Goal: Navigation & Orientation: Find specific page/section

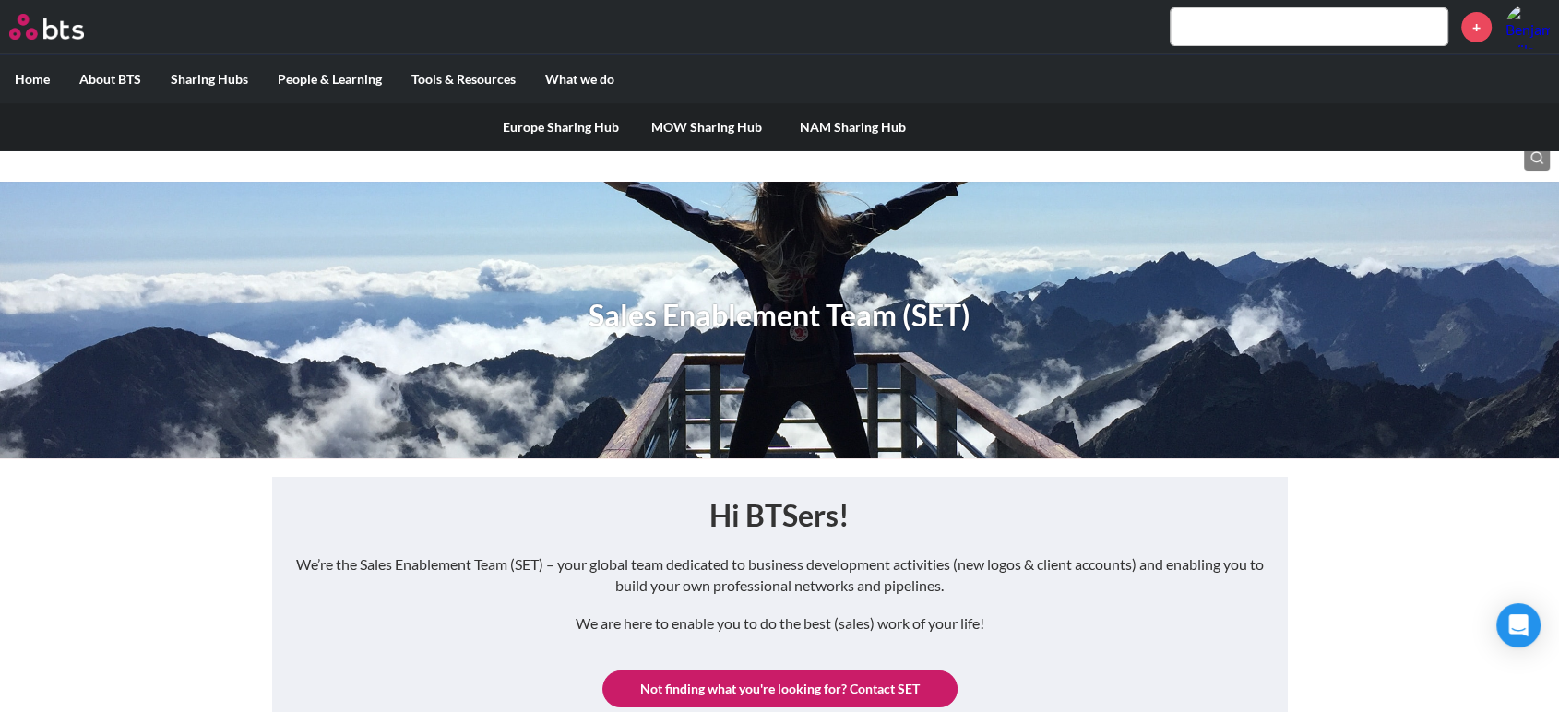
click at [557, 128] on link "Europe Sharing Hub" at bounding box center [561, 127] width 146 height 48
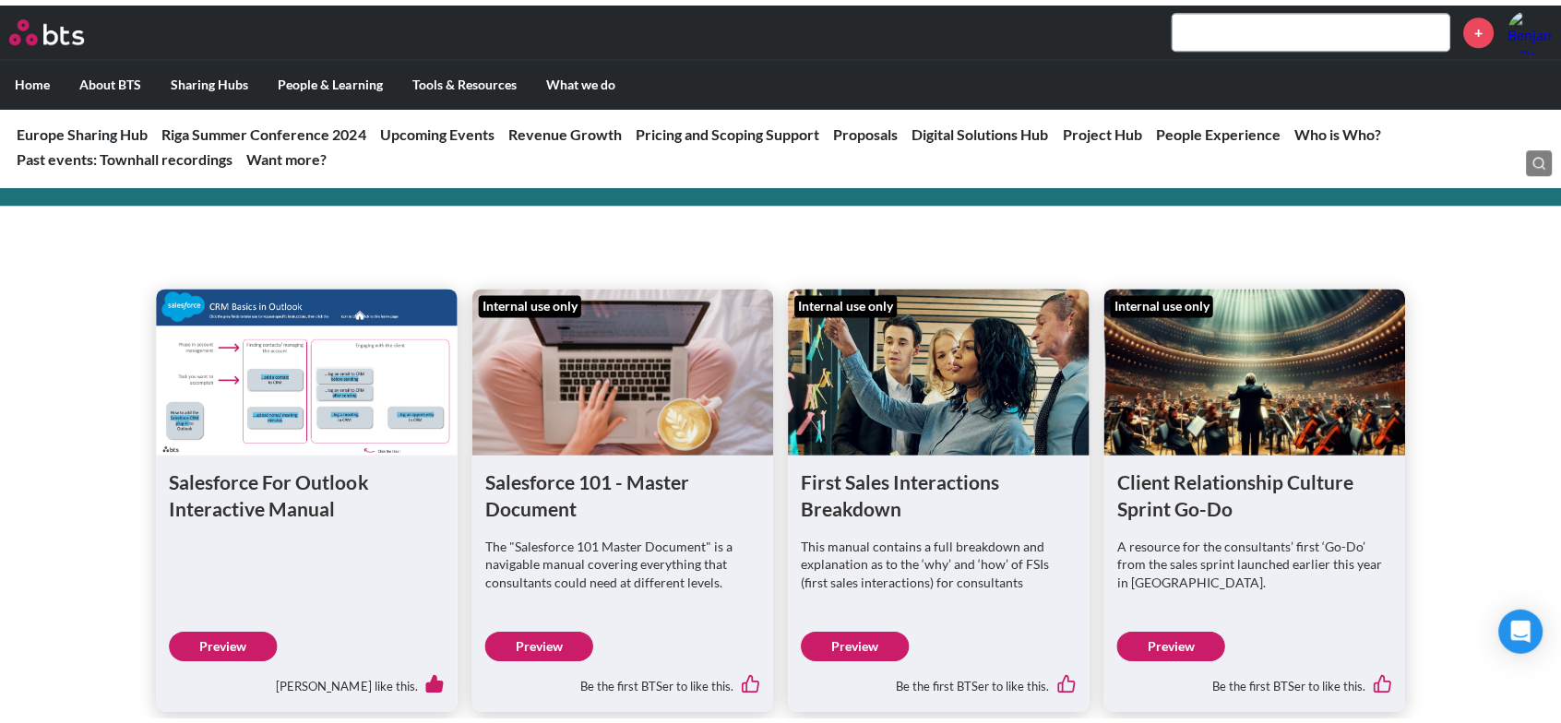
scroll to position [1475, 0]
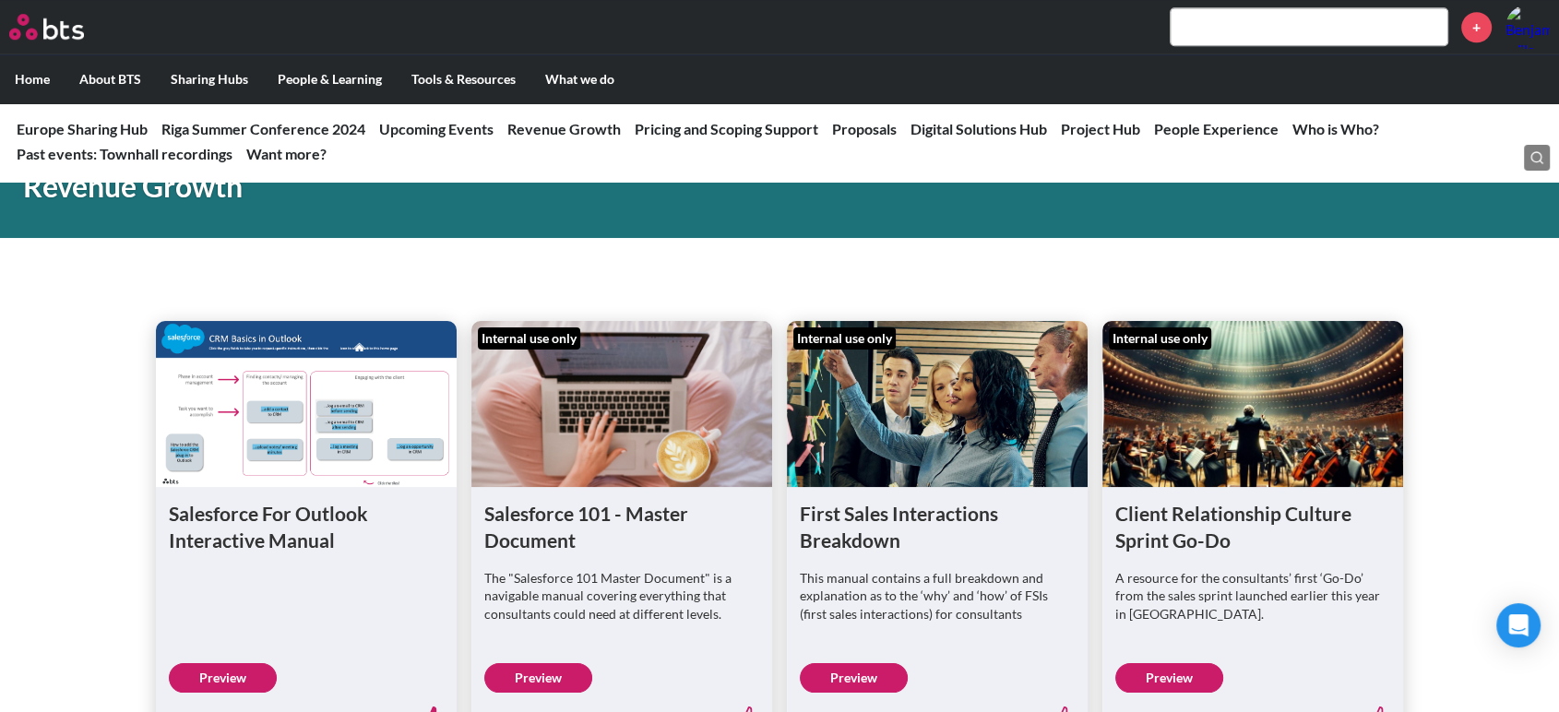
click at [1152, 670] on link "Preview" at bounding box center [1170, 678] width 108 height 30
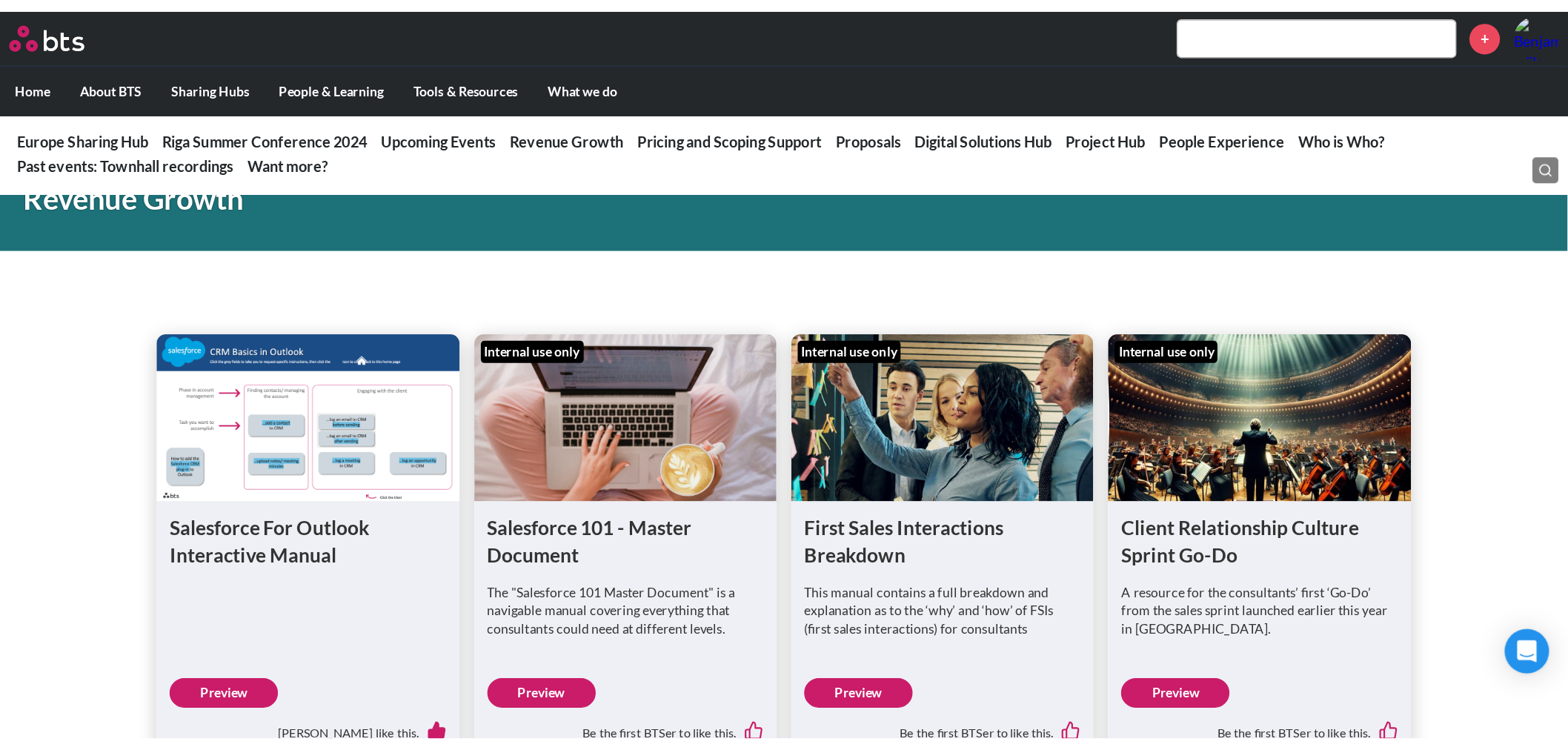
scroll to position [1184, 0]
